Goal: Use online tool/utility: Utilize a website feature to perform a specific function

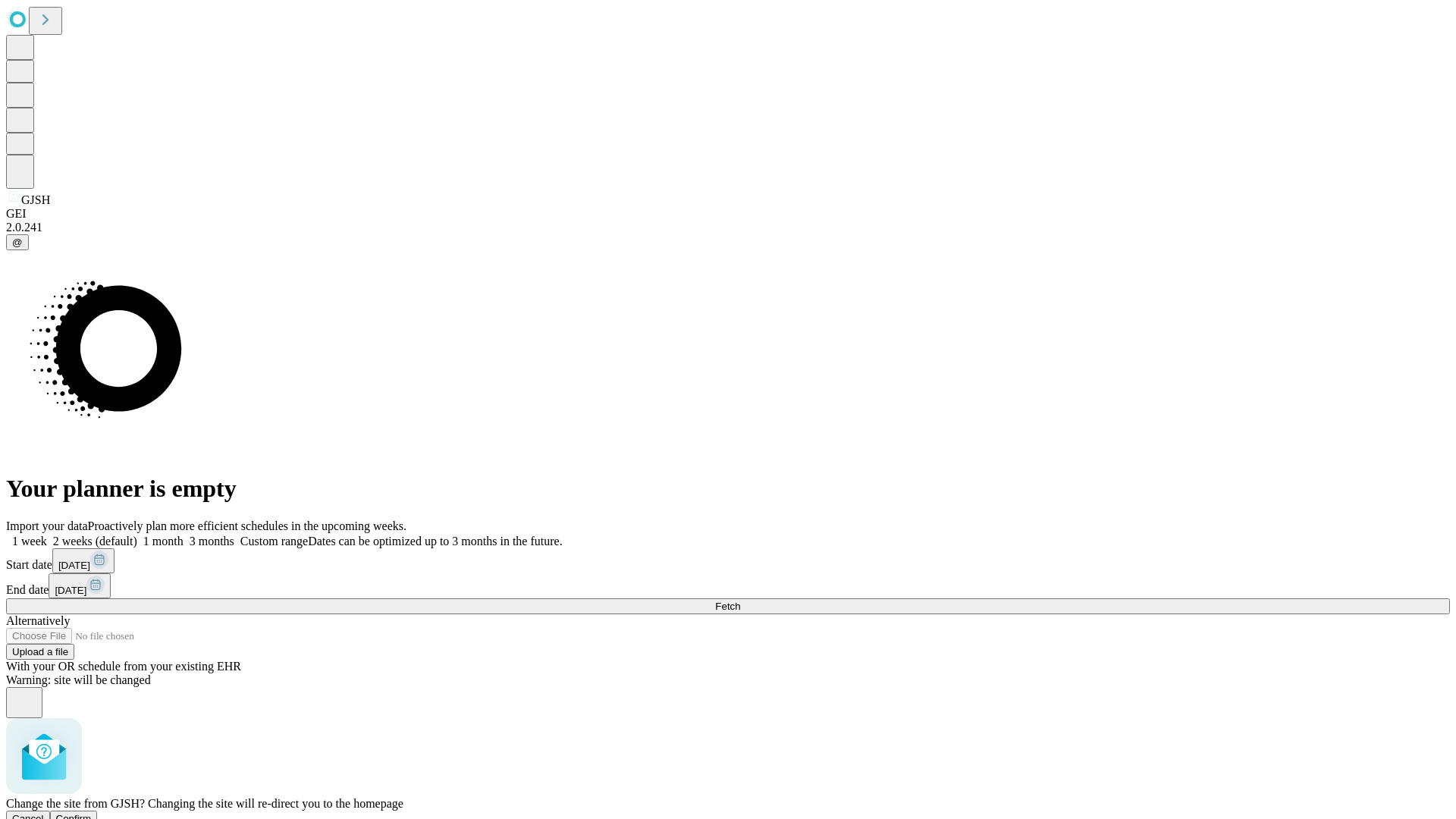
click at [91, 813] on span "Confirm" at bounding box center [74, 819] width 35 height 11
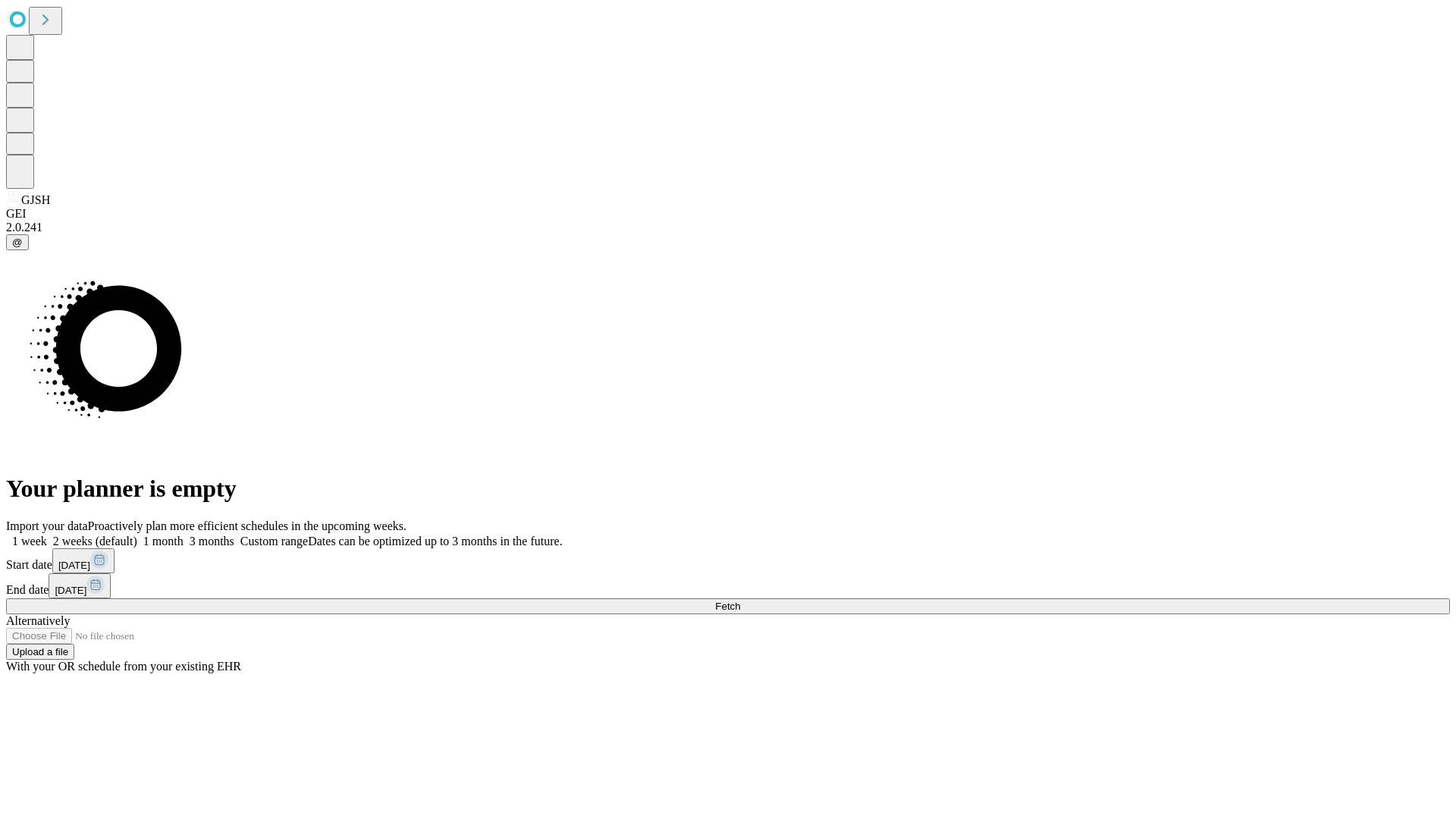
click at [184, 535] on label "1 month" at bounding box center [160, 541] width 47 height 13
click at [740, 601] on span "Fetch" at bounding box center [727, 606] width 25 height 11
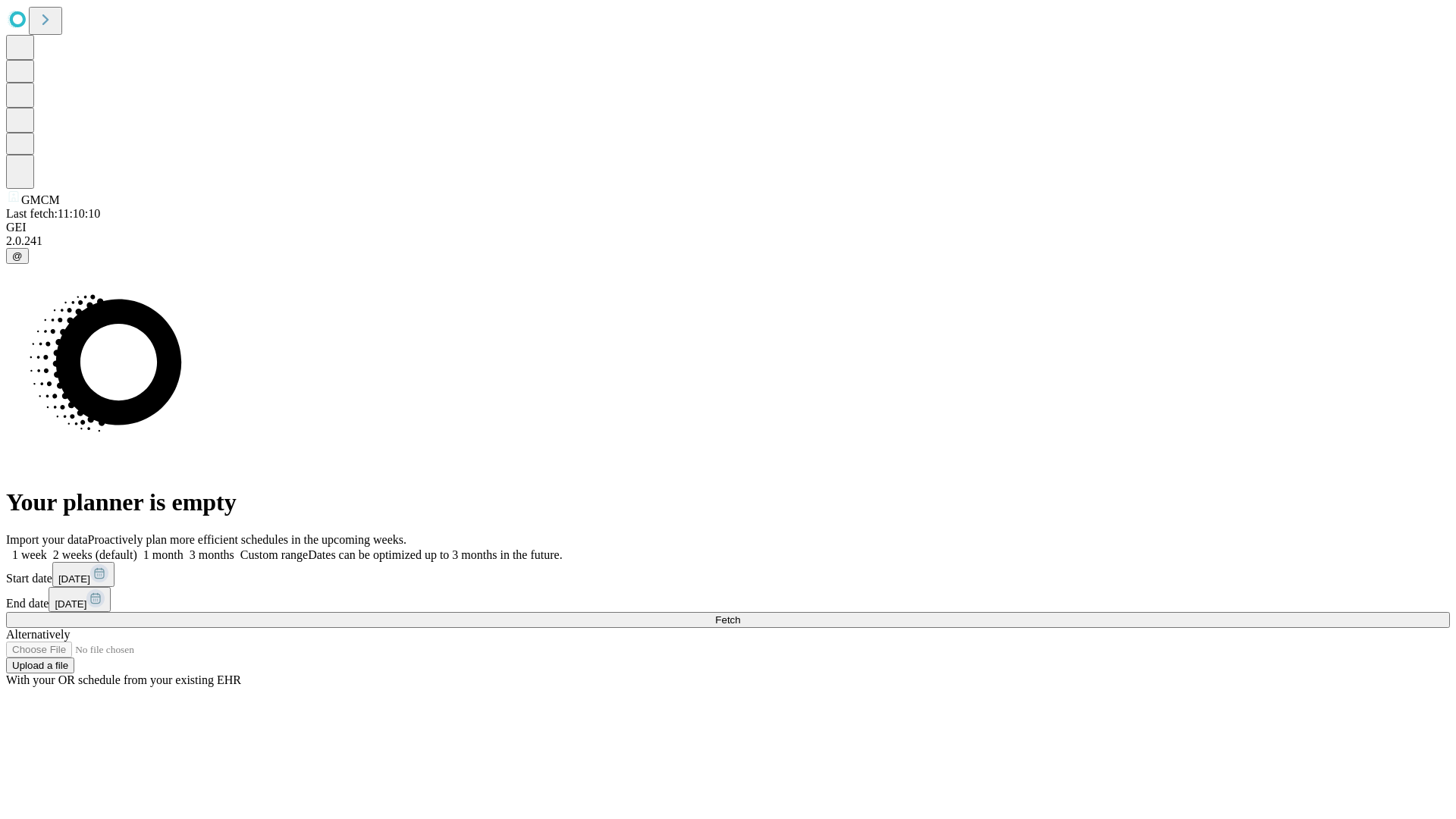
click at [184, 549] on label "1 month" at bounding box center [160, 555] width 47 height 13
click at [740, 614] on span "Fetch" at bounding box center [727, 620] width 25 height 11
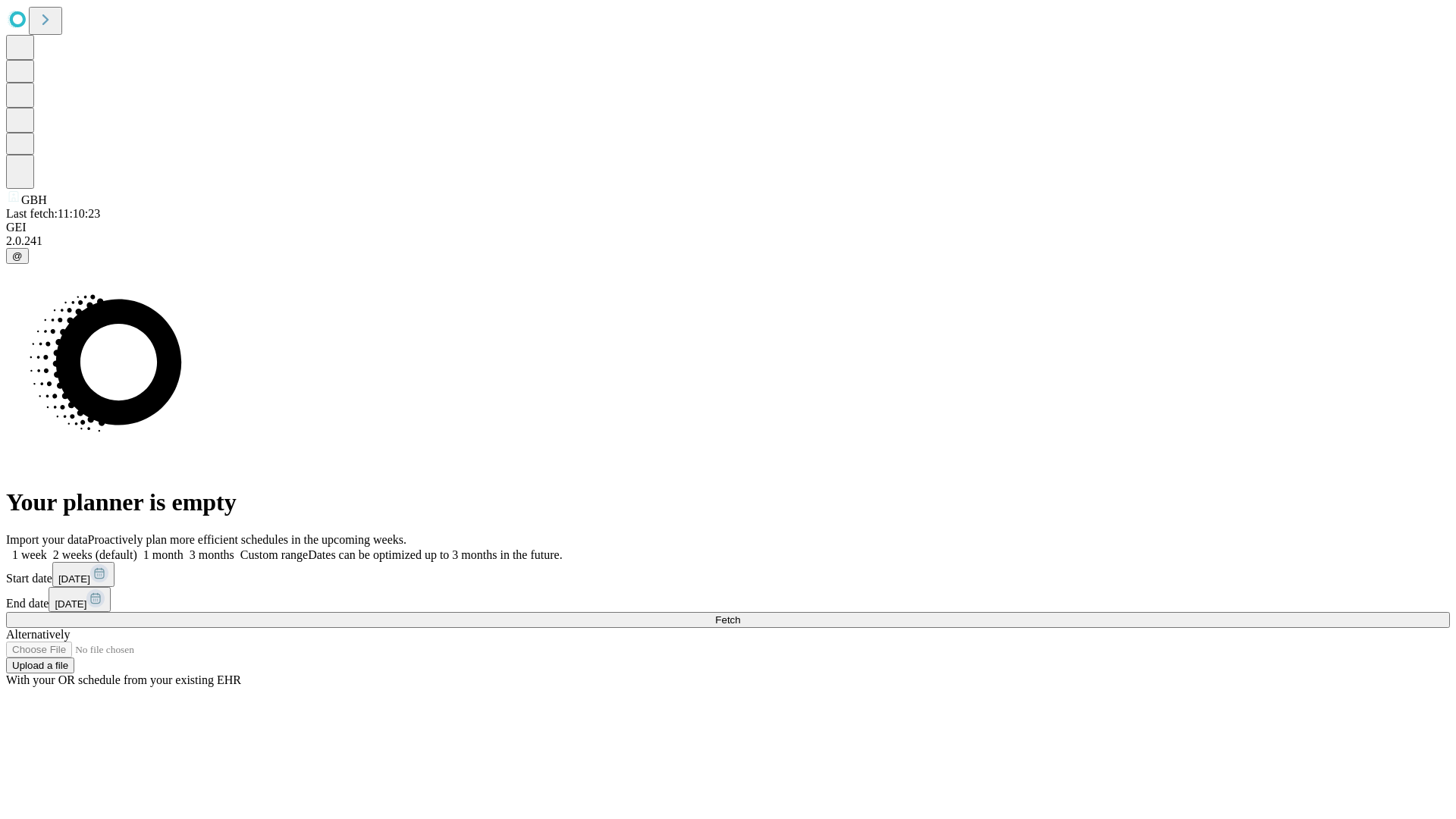
click at [184, 549] on label "1 month" at bounding box center [160, 555] width 47 height 13
click at [740, 614] on span "Fetch" at bounding box center [727, 620] width 25 height 11
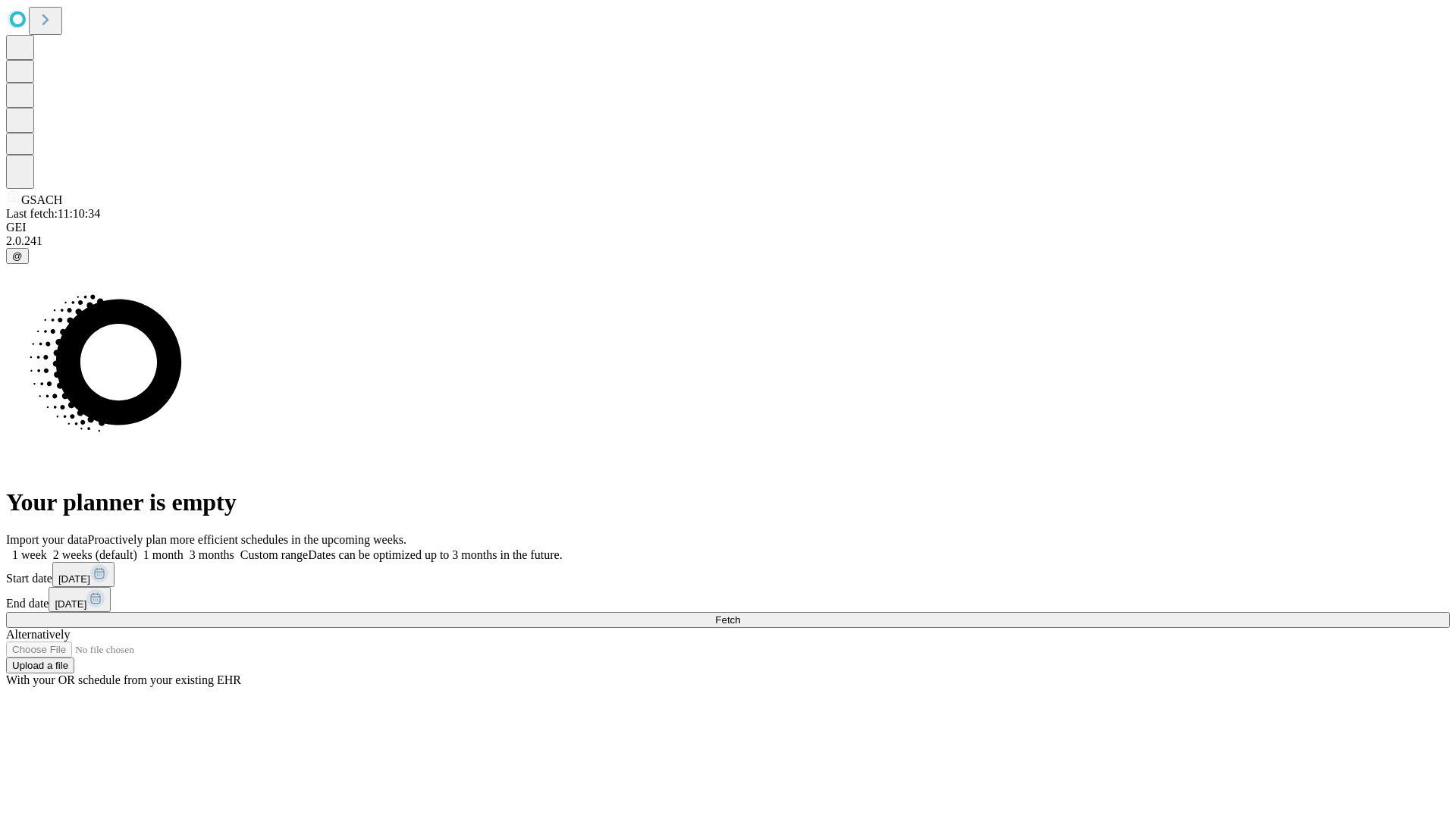
click at [184, 549] on label "1 month" at bounding box center [160, 555] width 47 height 13
click at [740, 614] on span "Fetch" at bounding box center [727, 620] width 25 height 11
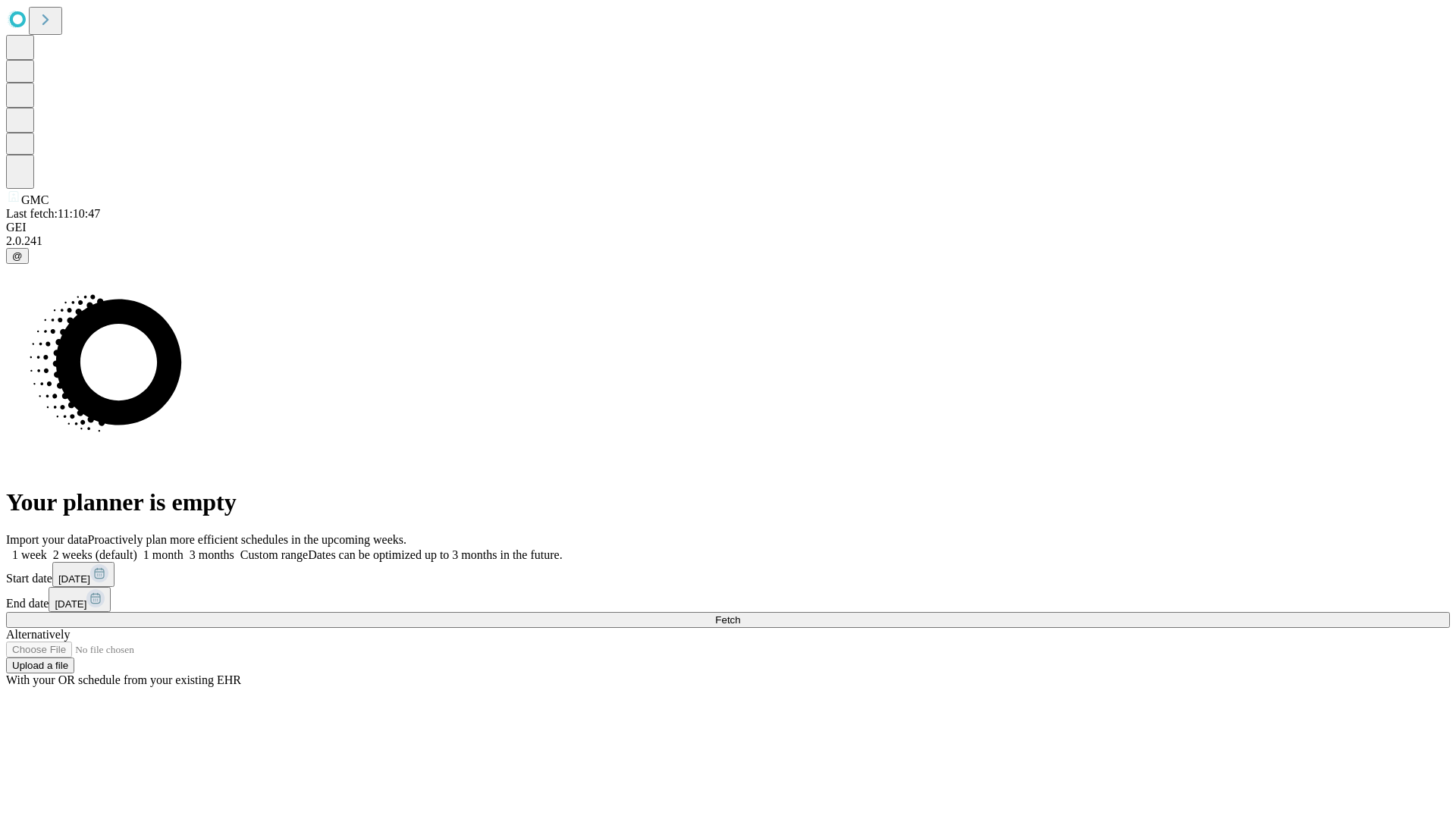
click at [184, 549] on label "1 month" at bounding box center [160, 555] width 47 height 13
click at [740, 614] on span "Fetch" at bounding box center [727, 620] width 25 height 11
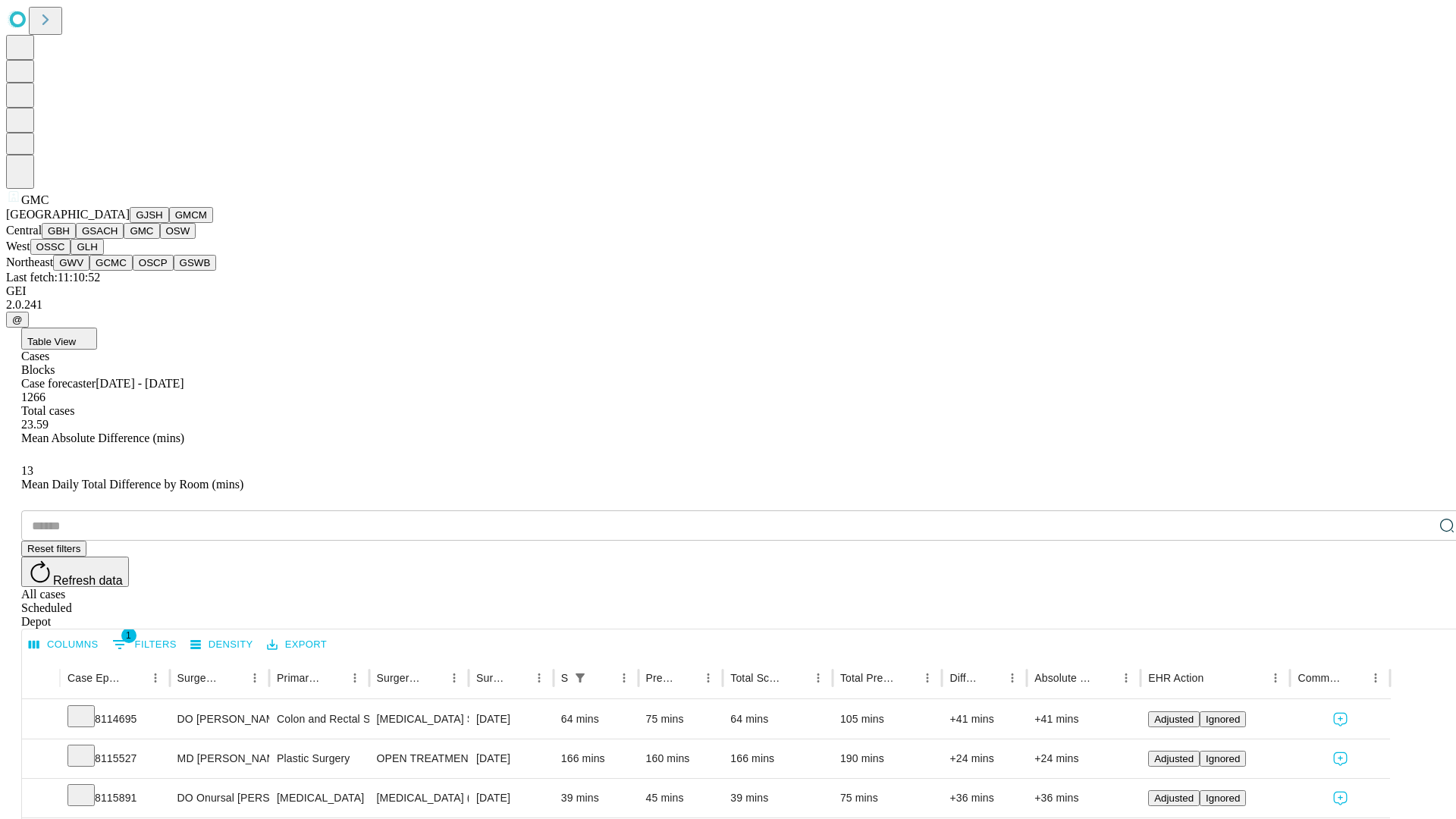
click at [160, 239] on button "OSW" at bounding box center [178, 231] width 36 height 16
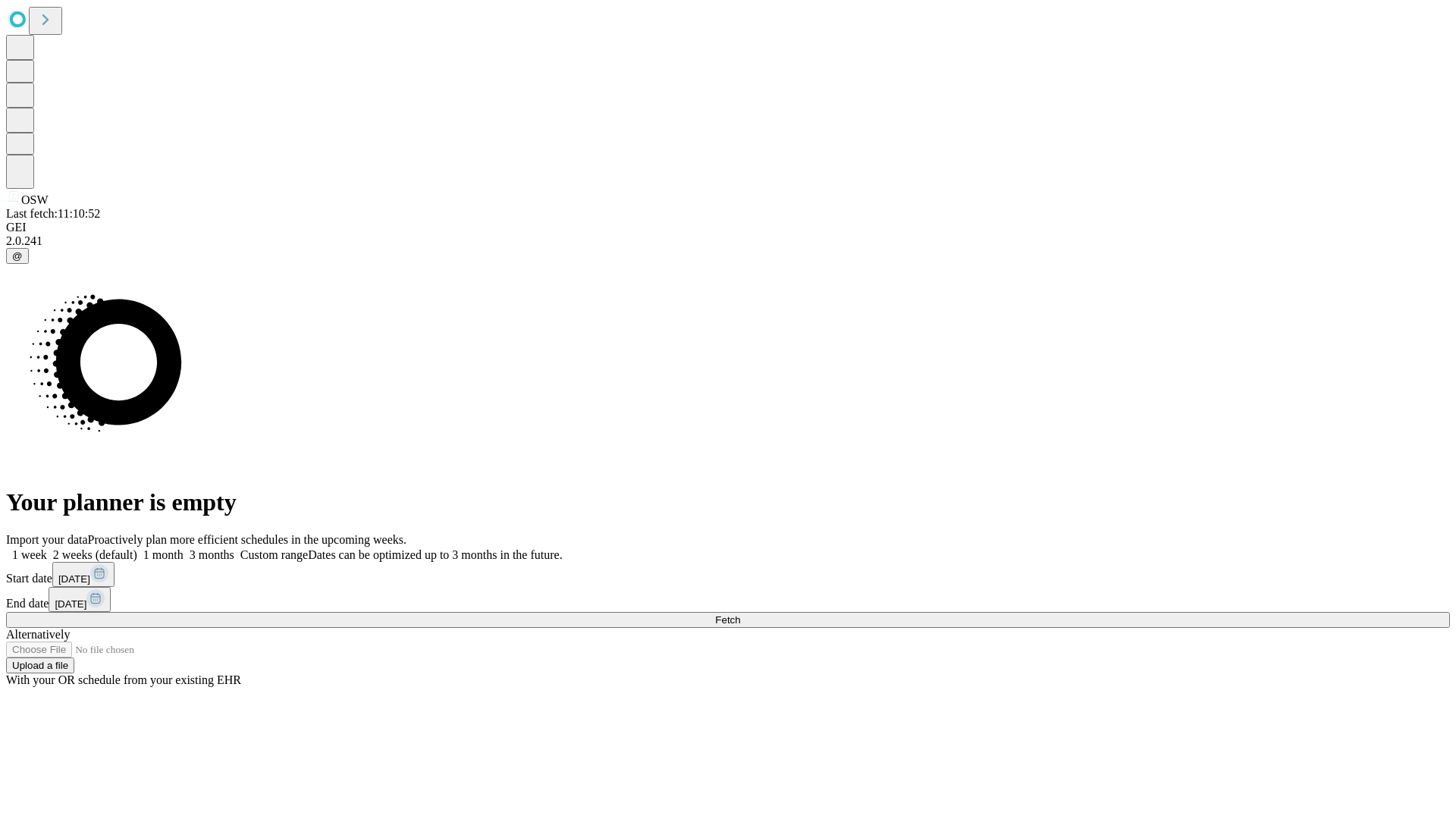
click at [184, 549] on label "1 month" at bounding box center [160, 555] width 47 height 13
click at [740, 614] on span "Fetch" at bounding box center [727, 620] width 25 height 11
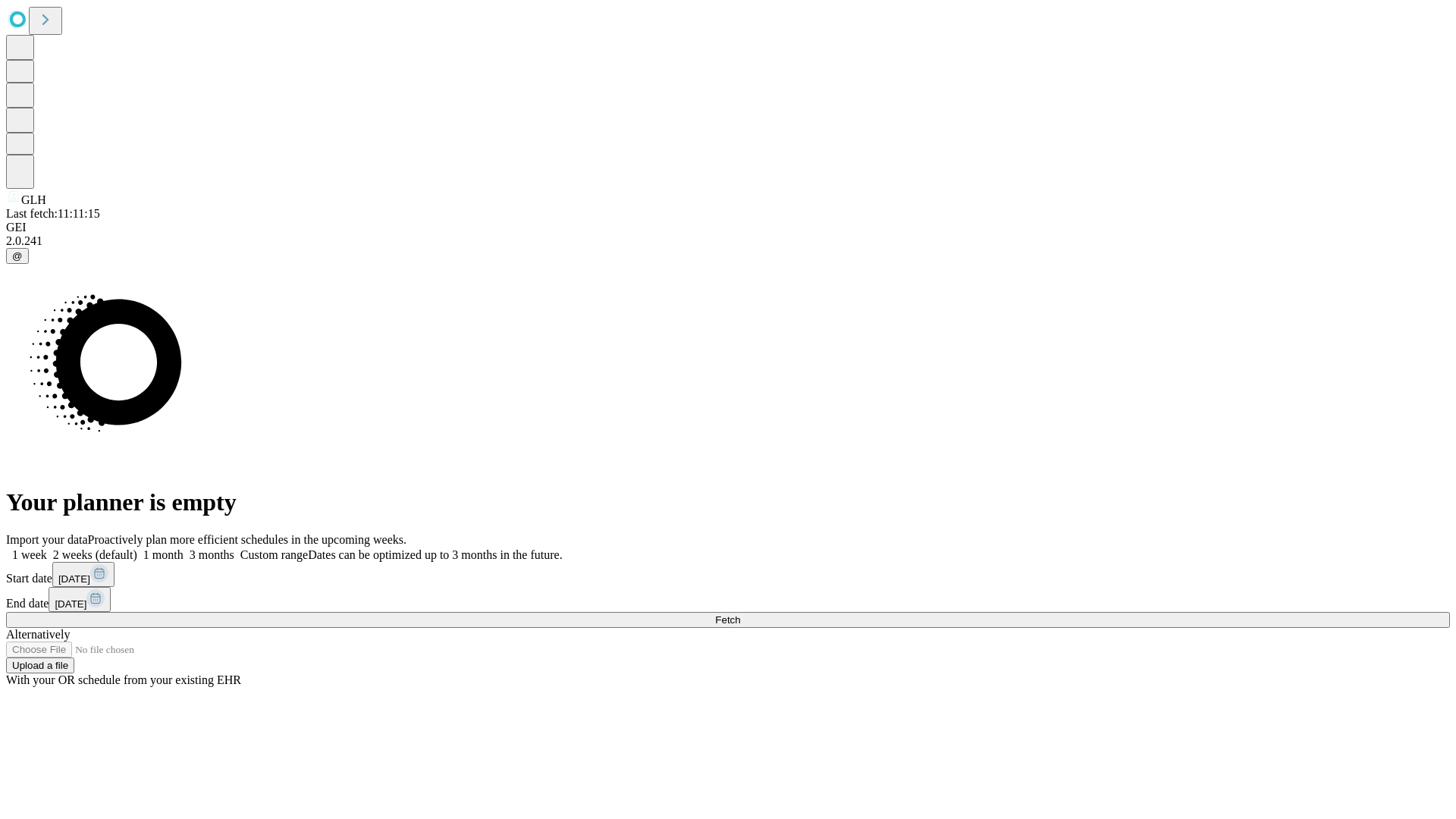
click at [184, 549] on label "1 month" at bounding box center [160, 555] width 47 height 13
click at [740, 614] on span "Fetch" at bounding box center [727, 620] width 25 height 11
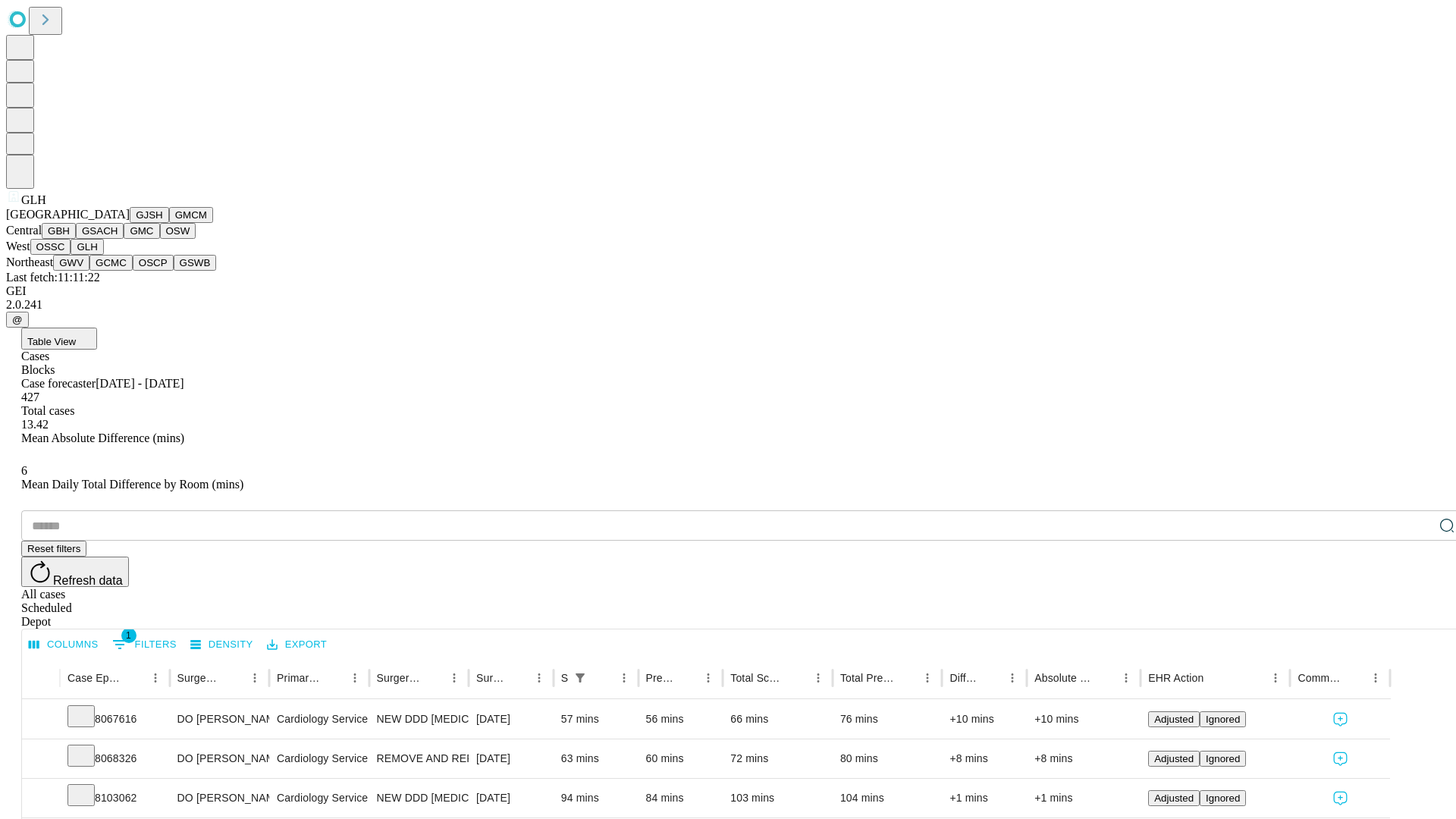
click at [90, 271] on button "GWV" at bounding box center [71, 263] width 36 height 16
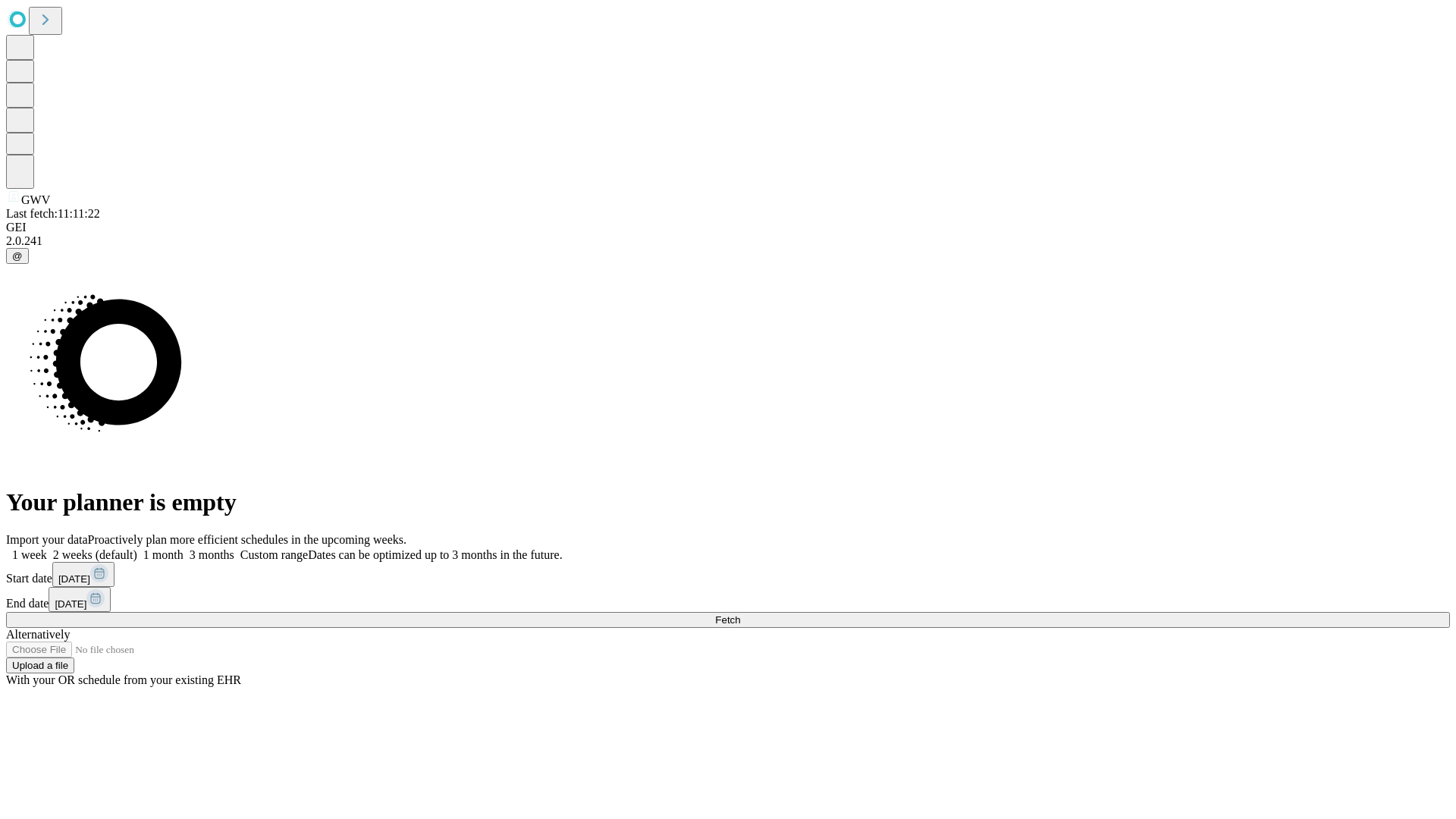
click at [184, 549] on label "1 month" at bounding box center [160, 555] width 47 height 13
click at [740, 614] on span "Fetch" at bounding box center [727, 620] width 25 height 11
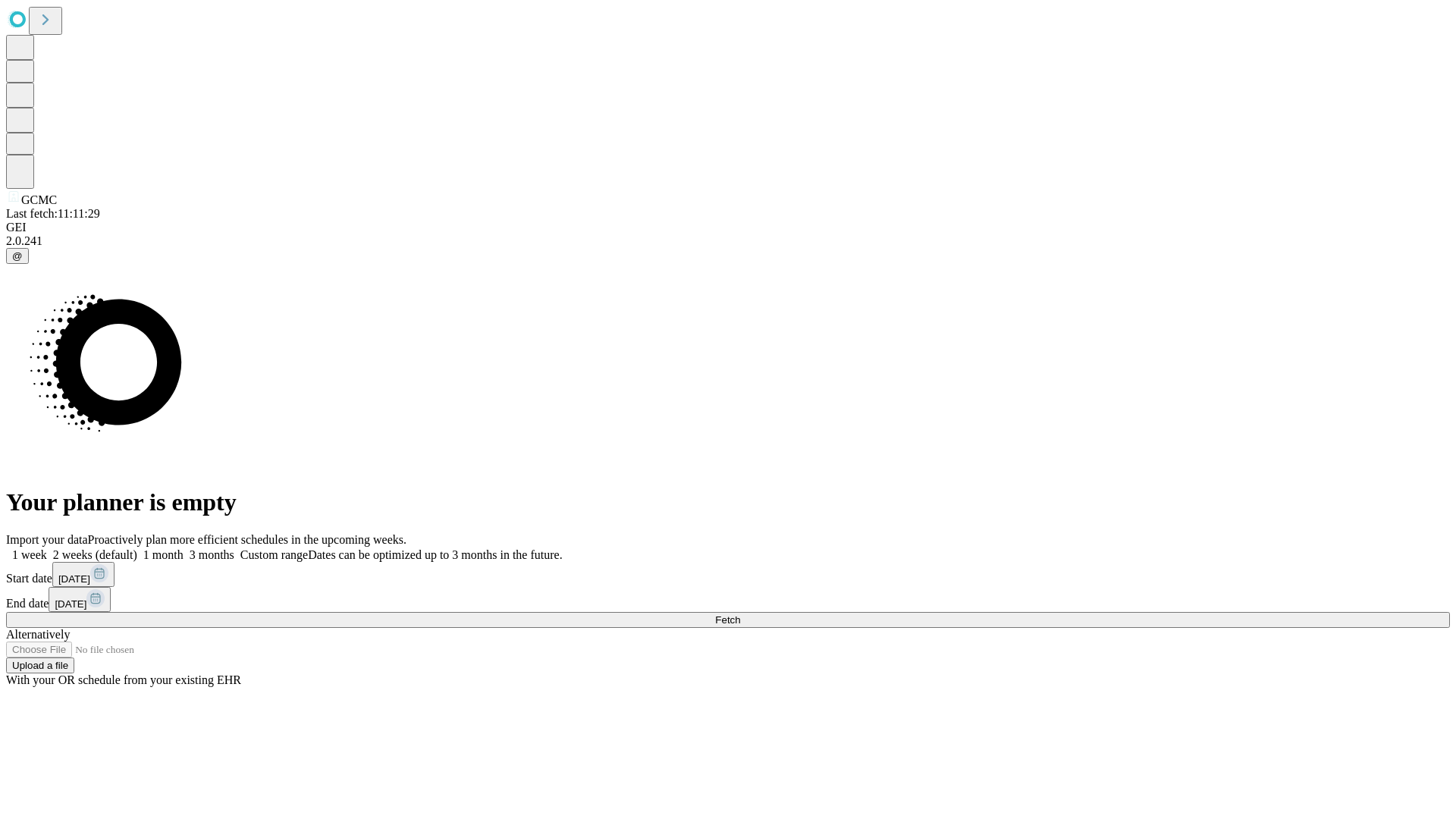
click at [184, 549] on label "1 month" at bounding box center [160, 555] width 47 height 13
click at [740, 614] on span "Fetch" at bounding box center [727, 620] width 25 height 11
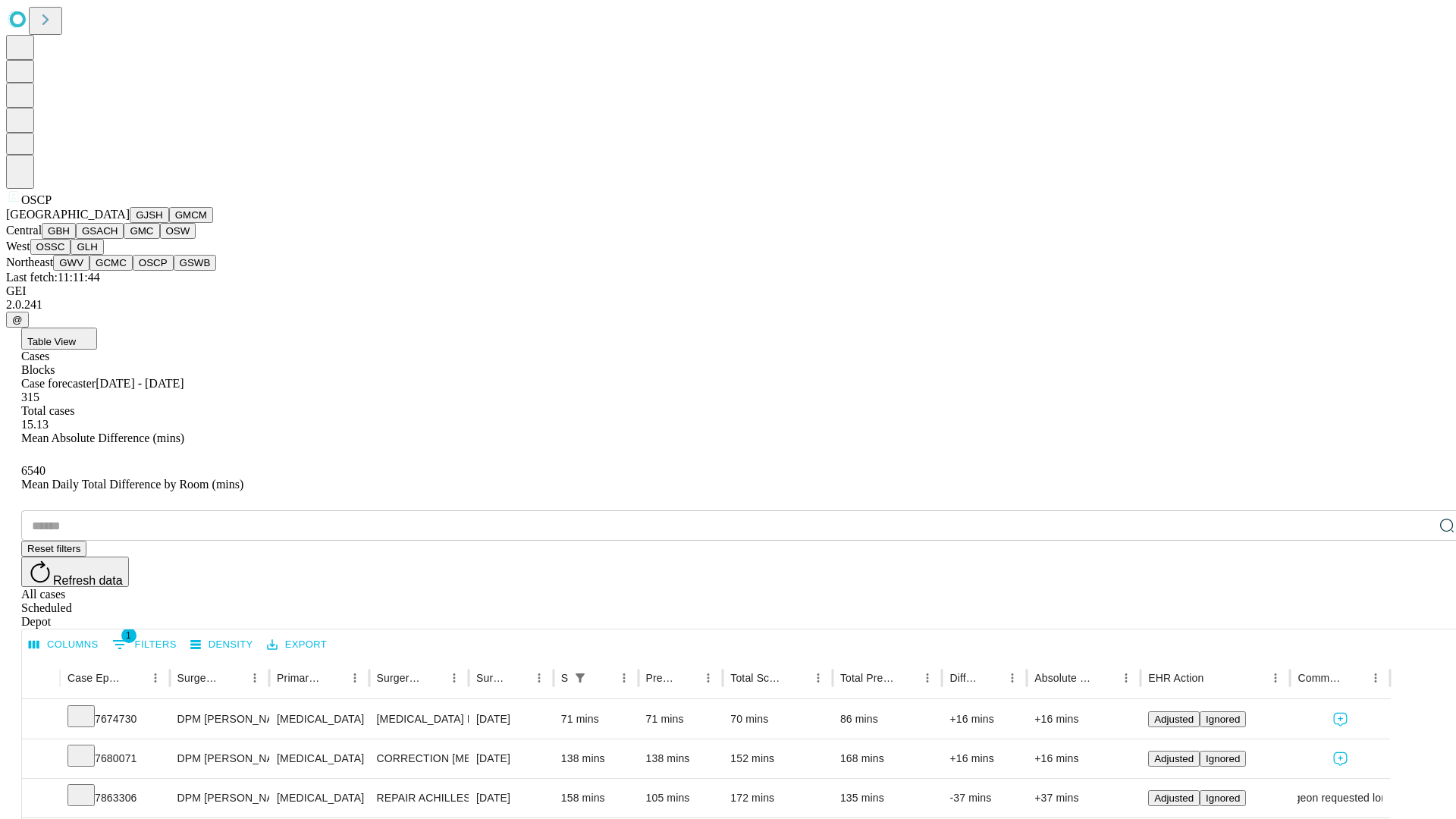
click at [174, 271] on button "GSWB" at bounding box center [196, 263] width 43 height 16
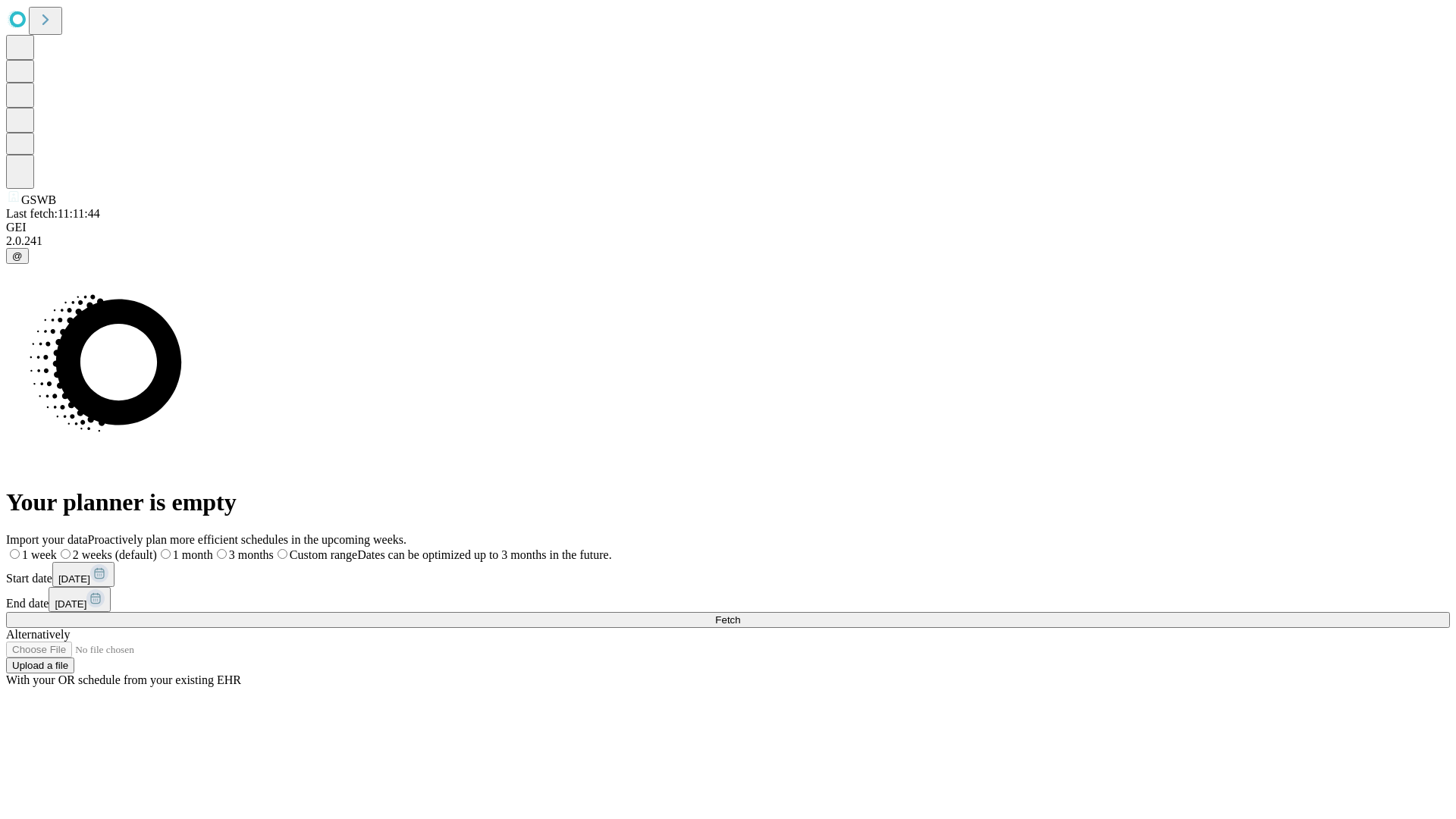
click at [213, 549] on label "1 month" at bounding box center [185, 555] width 56 height 13
click at [740, 614] on span "Fetch" at bounding box center [727, 620] width 25 height 11
